Goal: Task Accomplishment & Management: Manage account settings

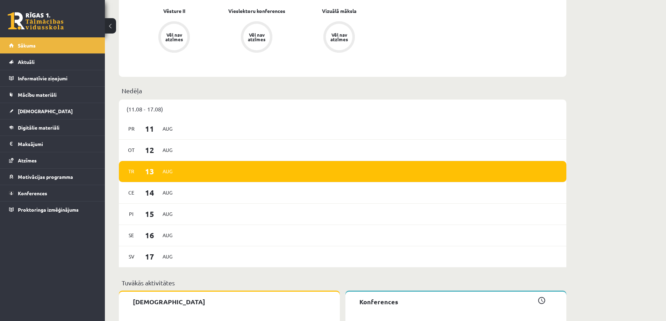
scroll to position [863, 0]
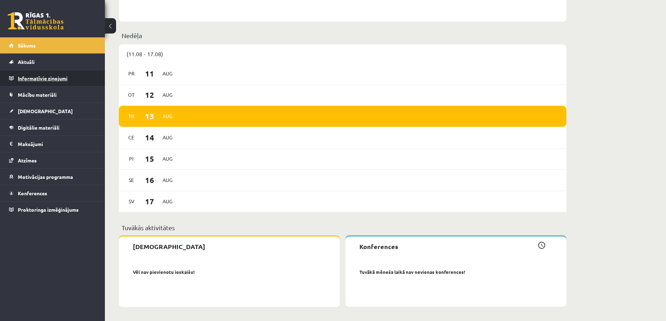
click at [39, 77] on legend "Informatīvie ziņojumi 0" at bounding box center [57, 78] width 78 height 16
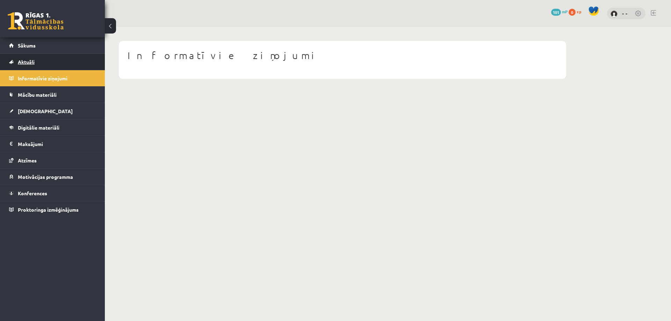
click at [21, 60] on span "Aktuāli" at bounding box center [26, 62] width 17 height 6
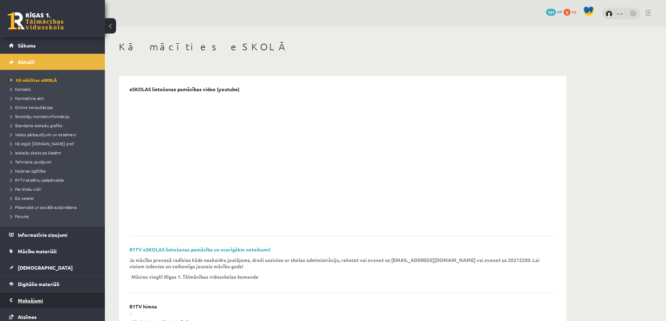
click at [31, 301] on legend "Maksājumi 0" at bounding box center [57, 301] width 78 height 16
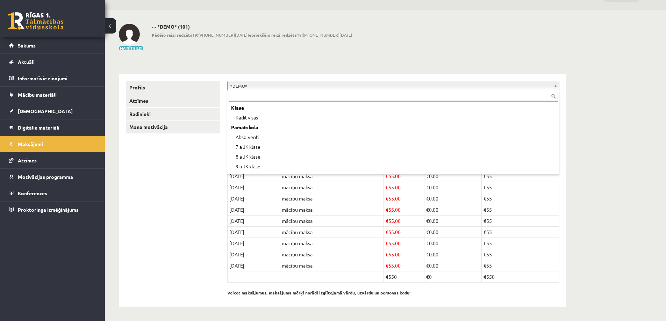
scroll to position [28, 0]
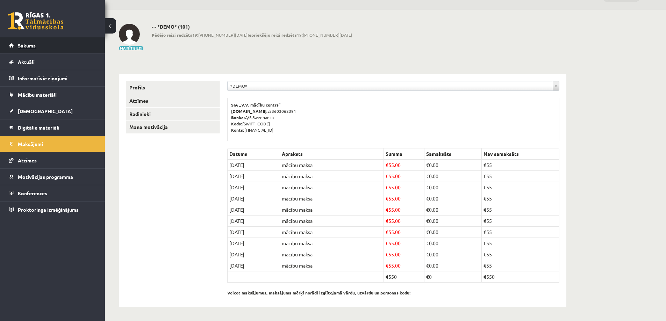
click at [26, 43] on span "Sākums" at bounding box center [27, 45] width 18 height 6
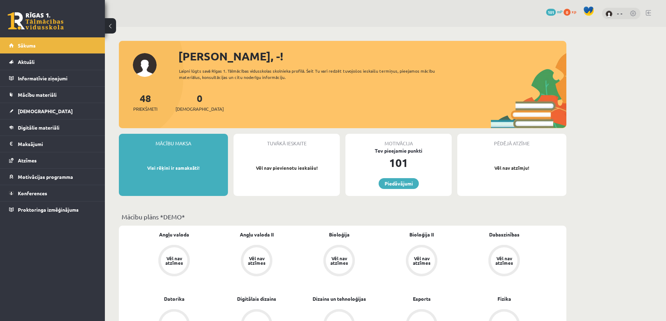
click at [632, 14] on link at bounding box center [633, 13] width 7 height 7
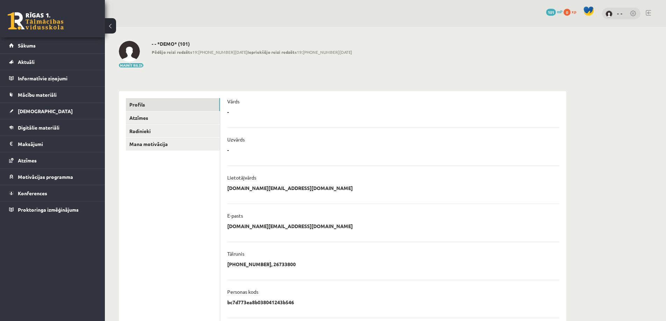
click at [274, 120] on ul "**********" at bounding box center [393, 245] width 332 height 311
click at [134, 131] on link "Radinieki" at bounding box center [173, 131] width 94 height 13
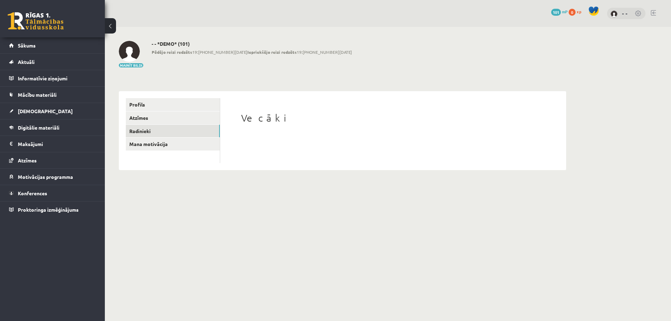
click at [260, 122] on h1 "Vecāki" at bounding box center [393, 118] width 304 height 12
click at [260, 121] on h1 "Vecāki" at bounding box center [393, 118] width 304 height 12
click at [250, 118] on h1 "Vecāki" at bounding box center [393, 118] width 304 height 12
click at [130, 103] on link "Profils" at bounding box center [173, 104] width 94 height 13
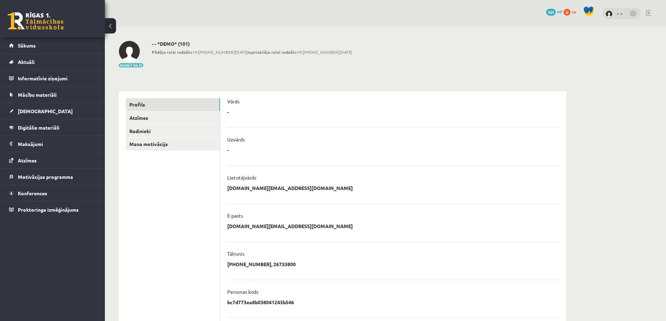
click at [634, 14] on link at bounding box center [633, 13] width 7 height 7
click at [611, 15] on img at bounding box center [609, 13] width 7 height 7
click at [619, 13] on link "- -" at bounding box center [620, 13] width 6 height 7
click at [622, 15] on link "- -" at bounding box center [620, 13] width 6 height 7
click at [29, 44] on span "Sākums" at bounding box center [27, 45] width 18 height 6
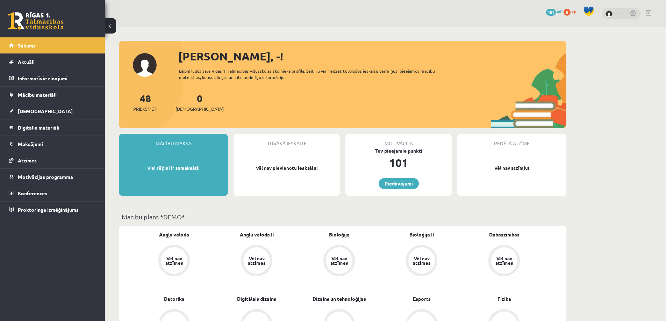
click at [634, 14] on link at bounding box center [633, 13] width 7 height 7
